Goal: Complete application form

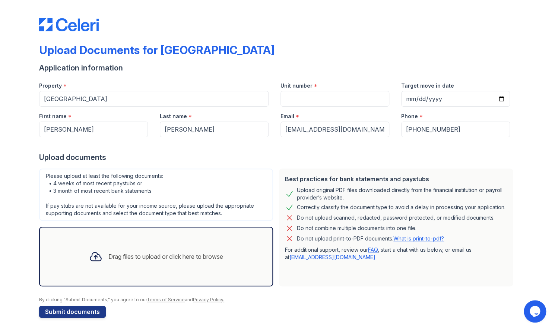
click at [193, 258] on div "Drag files to upload or click here to browse" at bounding box center [165, 256] width 115 height 9
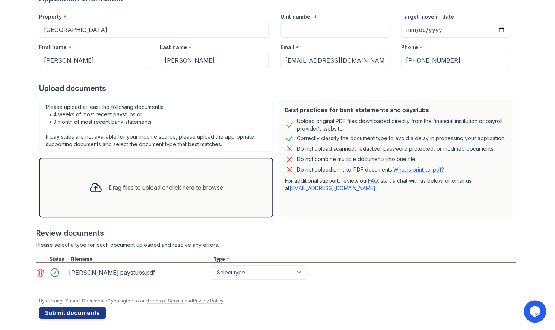
scroll to position [73, 0]
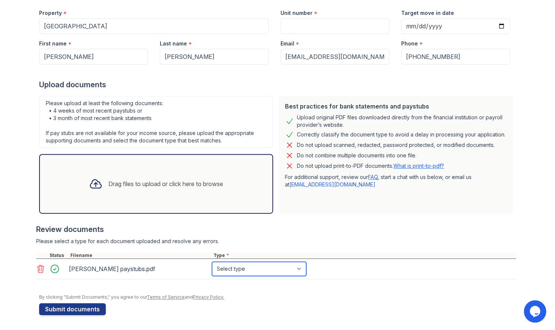
click at [212, 262] on select "Select type Paystub Bank Statement Offer Letter Tax Documents Benefit Award Let…" at bounding box center [259, 269] width 94 height 14
select select "paystub"
click option "Paystub" at bounding box center [0, 0] width 0 height 0
click at [184, 182] on div "Drag files to upload or click here to browse" at bounding box center [165, 183] width 115 height 9
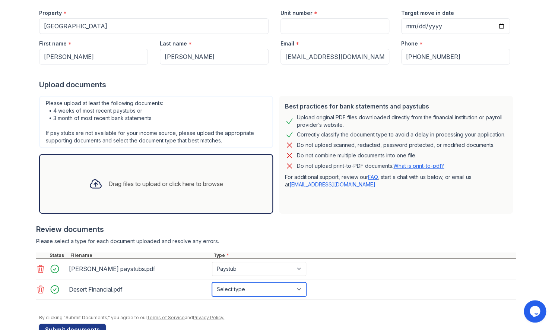
click at [212, 282] on select "Select type Paystub Bank Statement Offer Letter Tax Documents Benefit Award Let…" at bounding box center [259, 289] width 94 height 14
select select "bank_statement"
click option "Bank Statement" at bounding box center [0, 0] width 0 height 0
click at [38, 268] on icon at bounding box center [40, 268] width 9 height 9
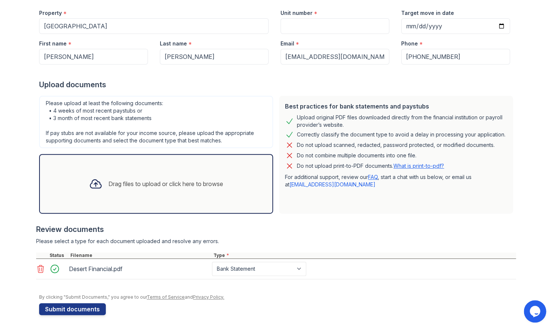
click at [155, 183] on div "Drag files to upload or click here to browse" at bounding box center [165, 183] width 115 height 9
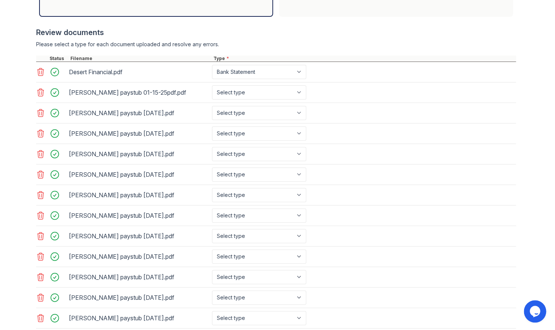
scroll to position [261, 0]
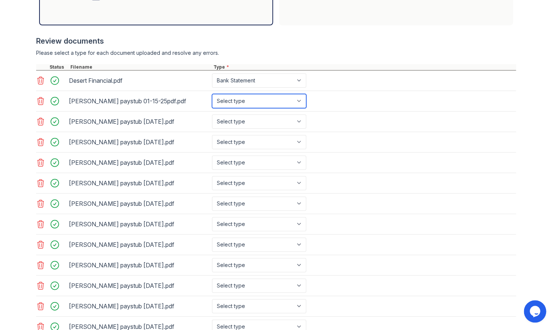
select select "paystub"
click option "Paystub" at bounding box center [0, 0] width 0 height 0
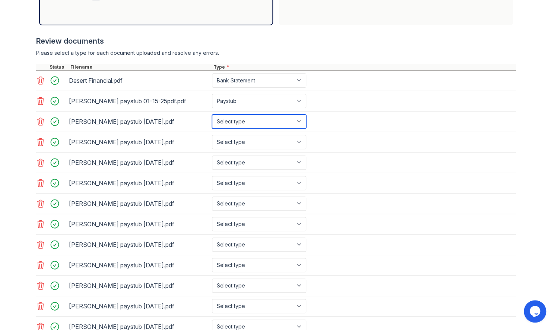
select select "paystub"
click option "Paystub" at bounding box center [0, 0] width 0 height 0
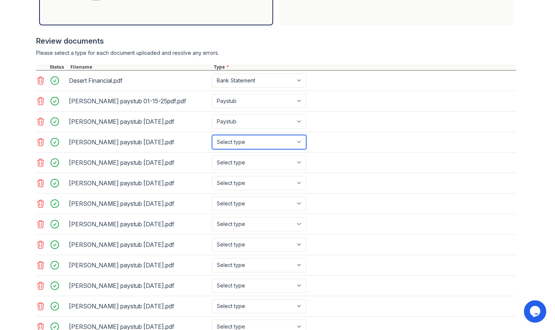
select select "paystub"
click option "Paystub" at bounding box center [0, 0] width 0 height 0
select select "paystub"
click option "Paystub" at bounding box center [0, 0] width 0 height 0
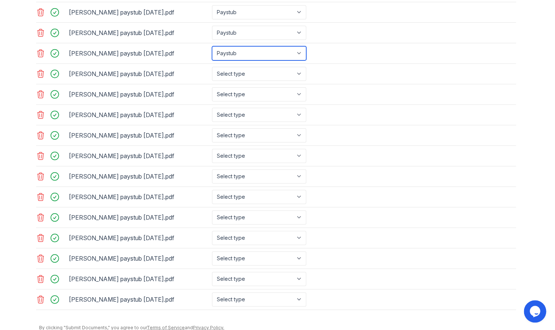
scroll to position [401, 0]
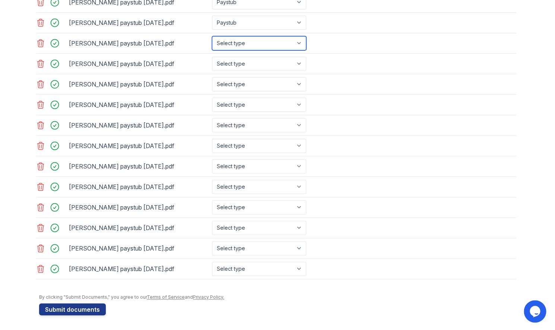
select select "paystub"
click option "Paystub" at bounding box center [0, 0] width 0 height 0
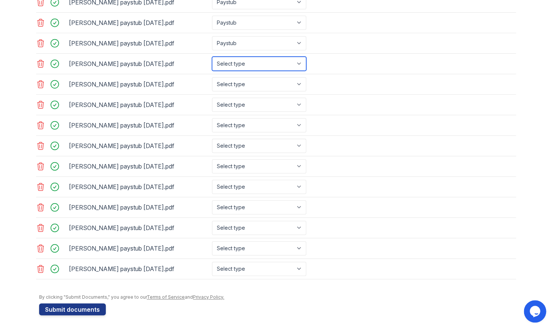
click option "Select type" at bounding box center [0, 0] width 0 height 0
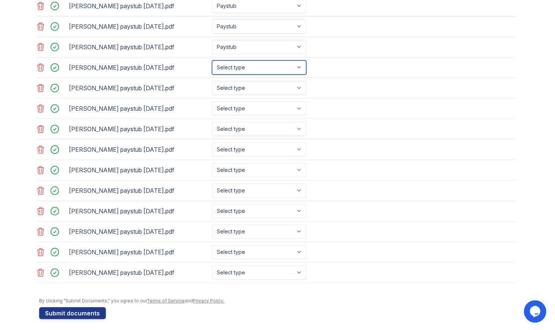
scroll to position [398, 0]
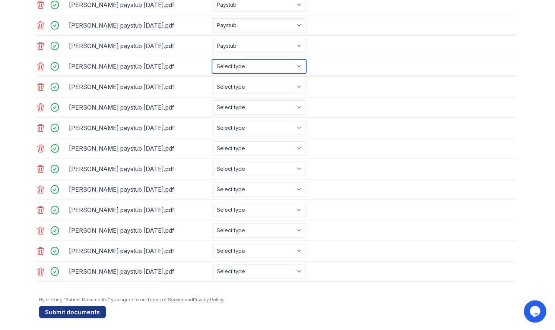
select select "paystub"
click option "Paystub" at bounding box center [0, 0] width 0 height 0
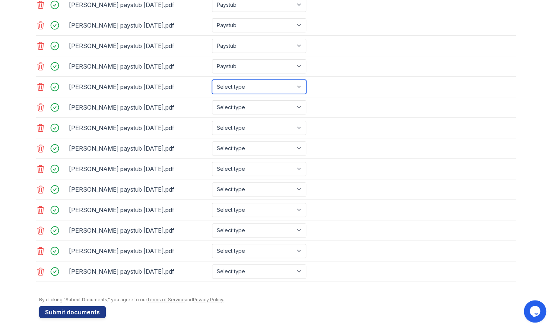
select select "paystub"
click option "Paystub" at bounding box center [0, 0] width 0 height 0
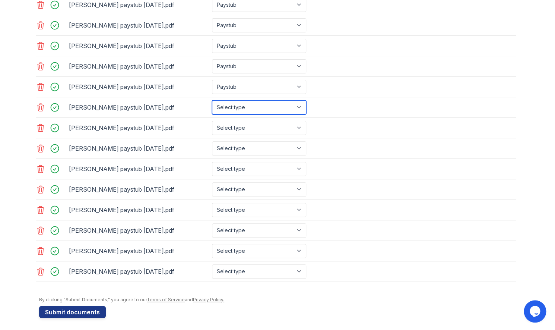
select select "paystub"
click option "Paystub" at bounding box center [0, 0] width 0 height 0
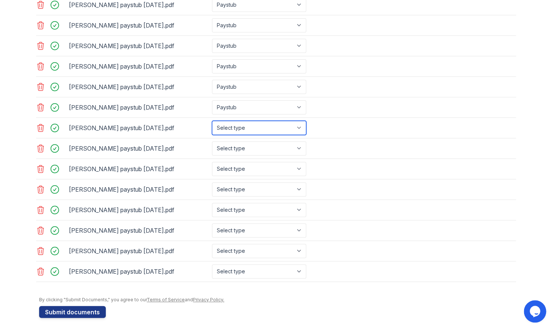
select select "paystub"
click option "Paystub" at bounding box center [0, 0] width 0 height 0
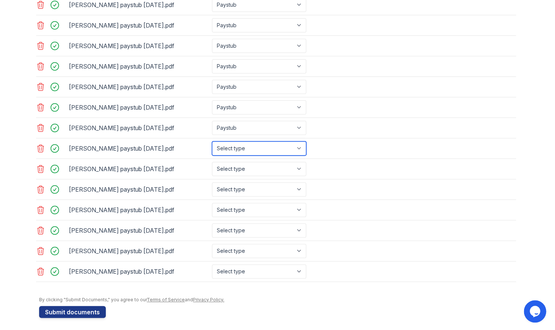
select select "paystub"
click option "Paystub" at bounding box center [0, 0] width 0 height 0
select select "paystub"
click option "Paystub" at bounding box center [0, 0] width 0 height 0
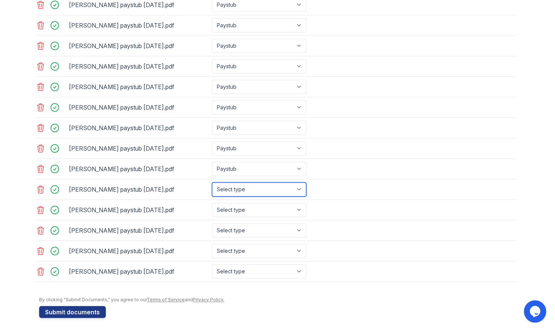
select select "paystub"
click option "Paystub" at bounding box center [0, 0] width 0 height 0
select select "paystub"
click option "Paystub" at bounding box center [0, 0] width 0 height 0
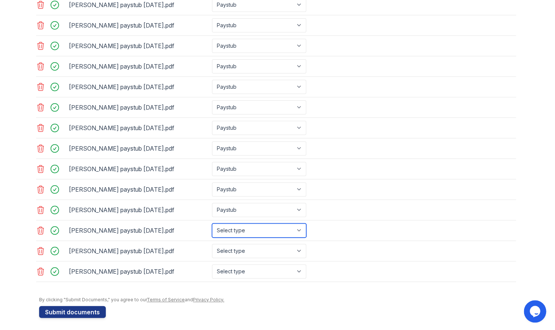
select select "paystub"
click option "Paystub" at bounding box center [0, 0] width 0 height 0
select select "paystub"
click option "Paystub" at bounding box center [0, 0] width 0 height 0
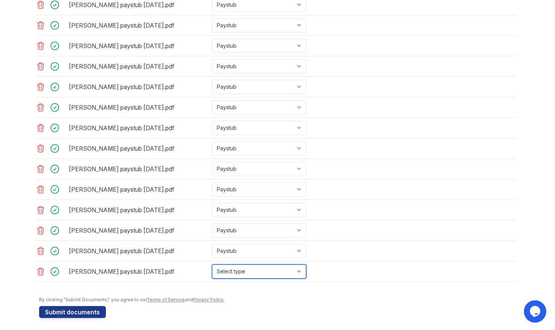
click at [212, 264] on select "Select type Paystub Bank Statement Offer Letter Tax Documents Benefit Award Let…" at bounding box center [259, 271] width 94 height 14
select select "paystub"
click option "Paystub" at bounding box center [0, 0] width 0 height 0
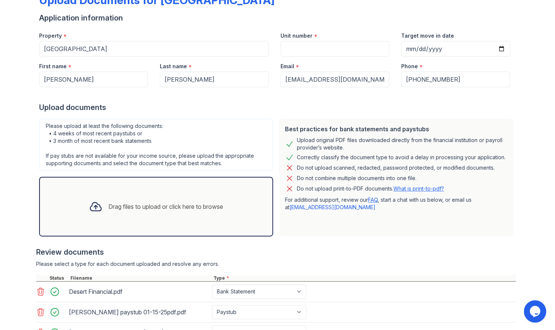
scroll to position [54, 0]
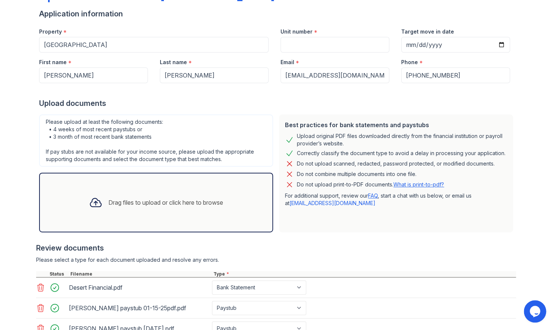
click at [38, 288] on icon at bounding box center [40, 287] width 9 height 9
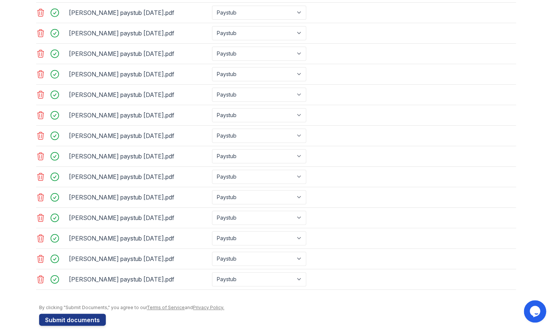
scroll to position [375, 0]
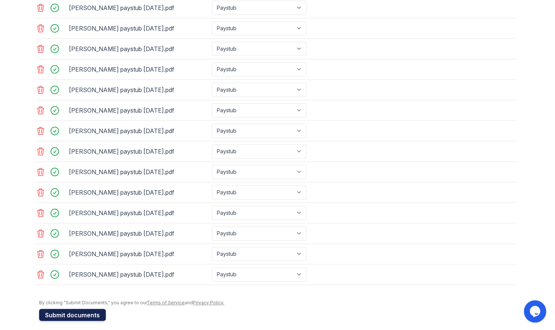
click at [98, 317] on button "Submit documents" at bounding box center [72, 315] width 67 height 12
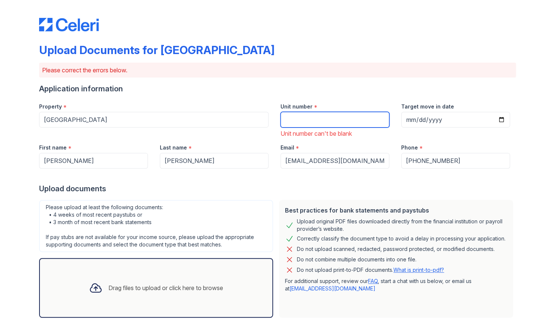
click at [324, 117] on input "Unit number" at bounding box center [335, 120] width 109 height 16
type input "2081"
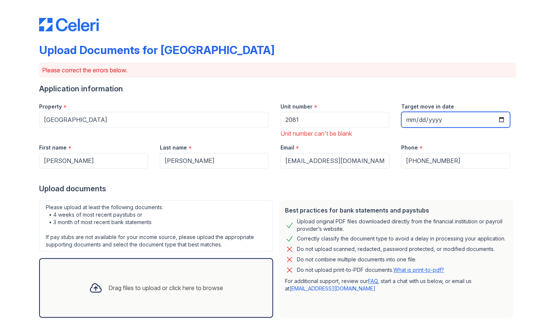
click at [499, 120] on input "Target move in date" at bounding box center [455, 120] width 109 height 16
type input "[DATE]"
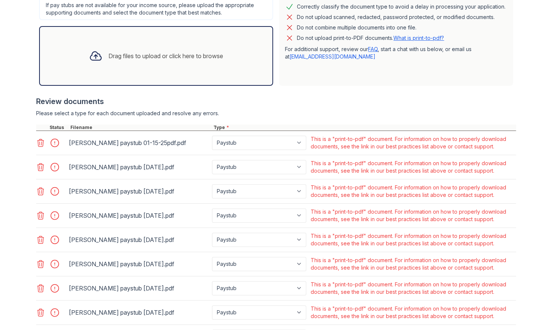
scroll to position [232, 0]
click at [373, 50] on link "FAQ" at bounding box center [373, 48] width 10 height 6
click at [439, 37] on link "What is print-to-pdf?" at bounding box center [419, 37] width 51 height 6
click at [37, 145] on icon at bounding box center [40, 142] width 9 height 9
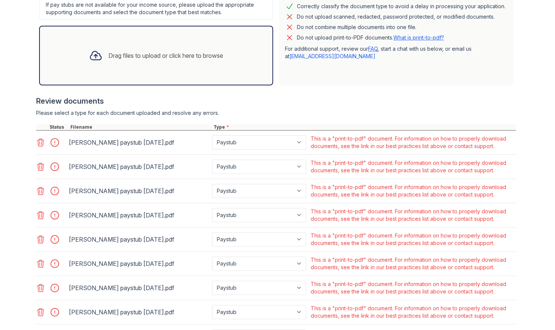
click at [37, 145] on icon at bounding box center [40, 142] width 9 height 9
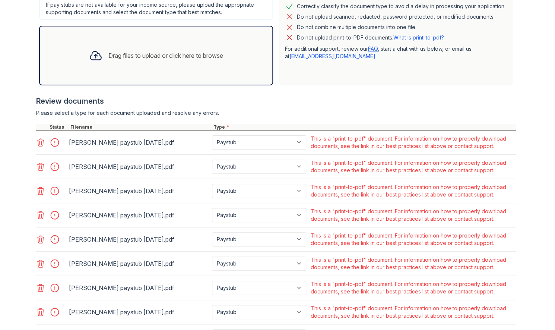
click at [37, 145] on icon at bounding box center [40, 142] width 9 height 9
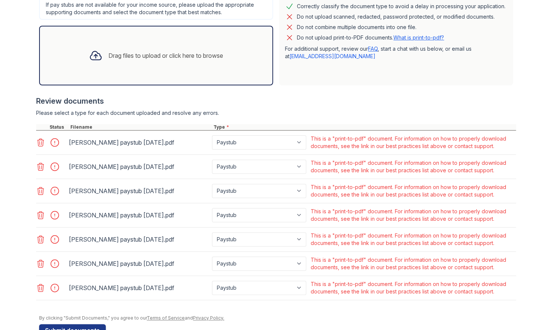
click at [37, 145] on icon at bounding box center [40, 142] width 9 height 9
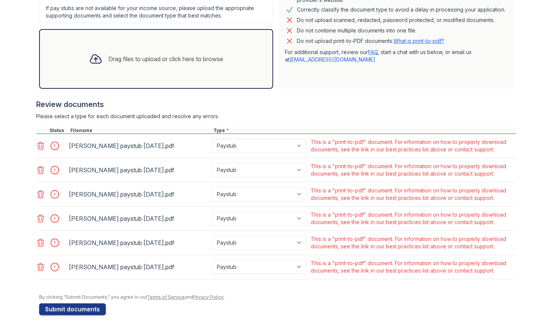
click at [38, 145] on icon at bounding box center [41, 145] width 6 height 7
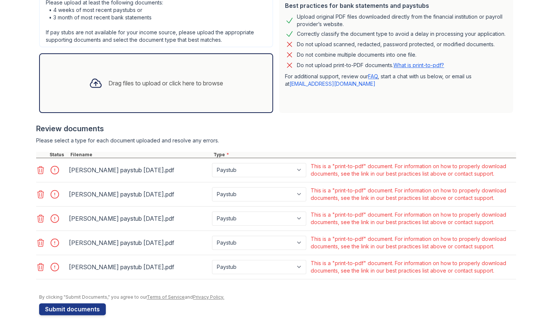
click at [37, 145] on div at bounding box center [276, 147] width 480 height 7
click at [38, 167] on icon at bounding box center [40, 169] width 9 height 9
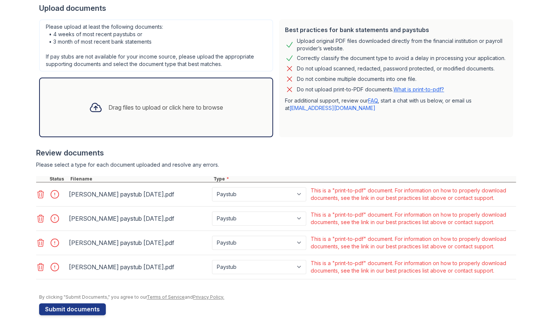
scroll to position [180, 0]
click at [38, 195] on icon at bounding box center [40, 194] width 9 height 9
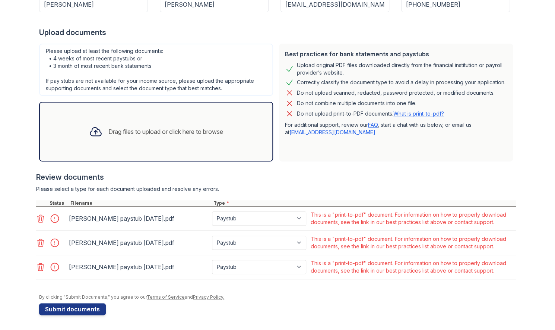
click at [38, 218] on icon at bounding box center [40, 218] width 9 height 9
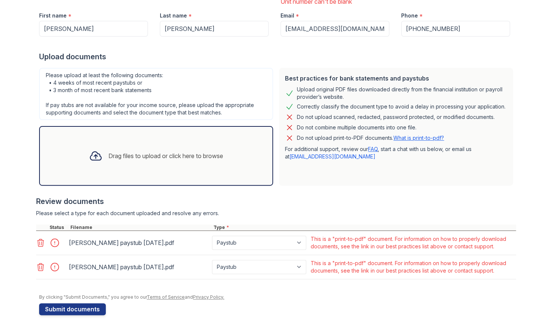
click at [38, 245] on icon at bounding box center [40, 242] width 9 height 9
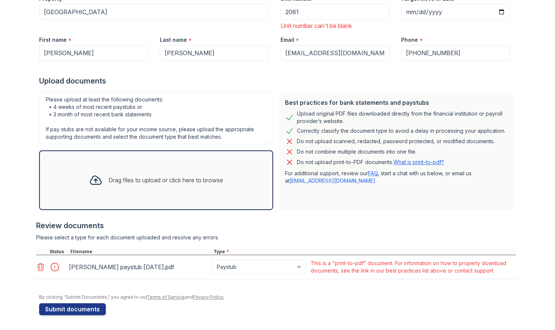
click at [38, 268] on icon at bounding box center [40, 266] width 9 height 9
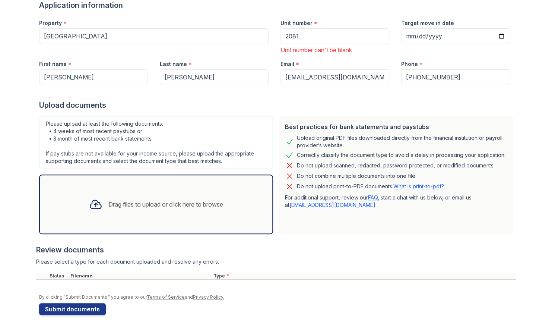
click at [167, 201] on div "Drag files to upload or click here to browse" at bounding box center [165, 204] width 115 height 9
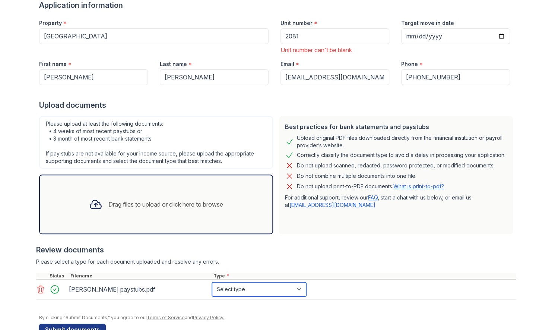
click at [212, 282] on select "Select type Paystub Bank Statement Offer Letter Tax Documents Benefit Award Let…" at bounding box center [259, 289] width 94 height 14
select select "paystub"
click option "Paystub" at bounding box center [0, 0] width 0 height 0
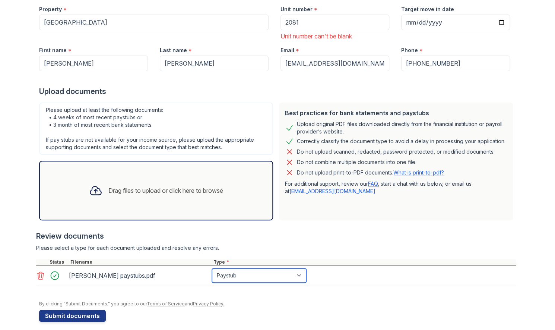
scroll to position [104, 0]
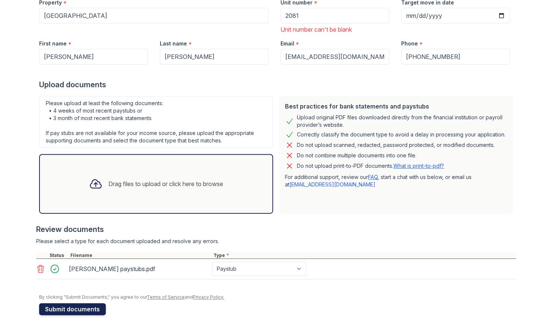
click at [87, 313] on button "Submit documents" at bounding box center [72, 309] width 67 height 12
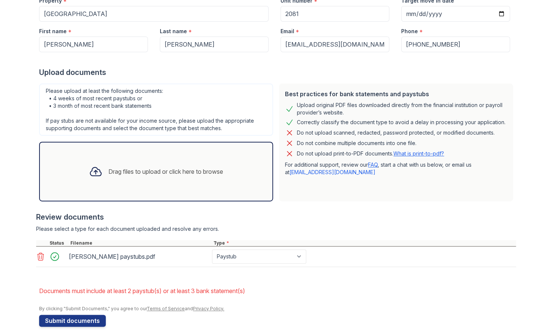
scroll to position [117, 0]
